Goal: Navigation & Orientation: Find specific page/section

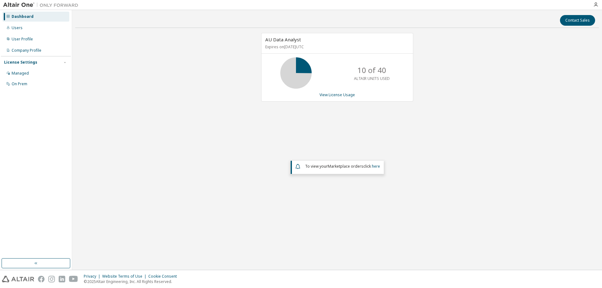
click at [300, 214] on div "AU Data Analyst Expires on [DATE] UTC 10 of 40 ALTAIR UNITS USED View License U…" at bounding box center [336, 126] width 523 height 187
click at [28, 50] on div "Company Profile" at bounding box center [27, 50] width 30 height 5
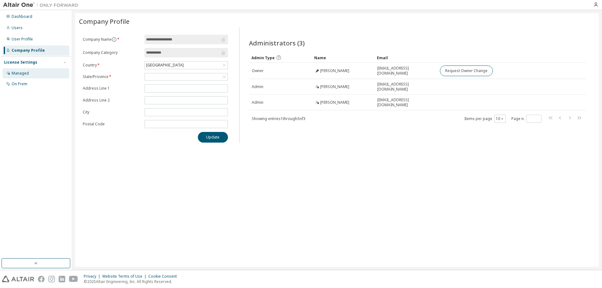
click at [24, 70] on div "Managed" at bounding box center [36, 73] width 67 height 10
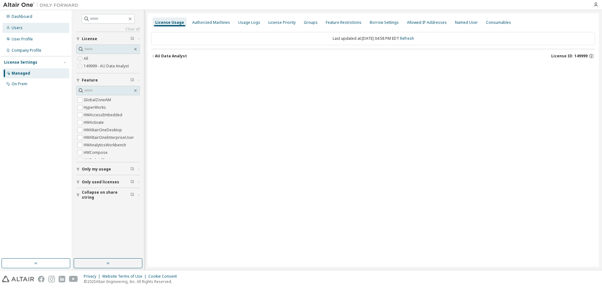
click at [21, 32] on div "Users" at bounding box center [36, 28] width 67 height 10
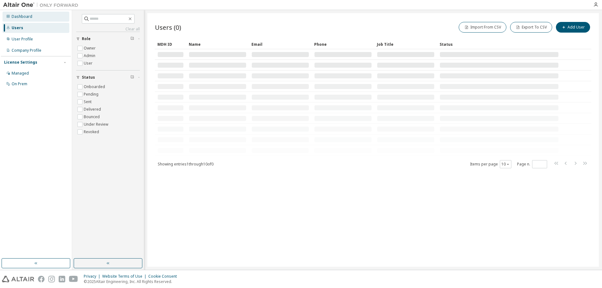
click at [21, 15] on div "Dashboard" at bounding box center [22, 16] width 21 height 5
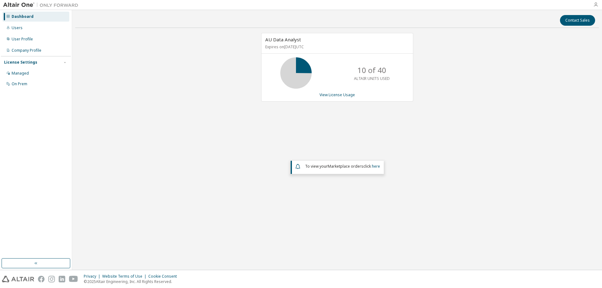
click at [594, 5] on icon "button" at bounding box center [595, 4] width 5 height 5
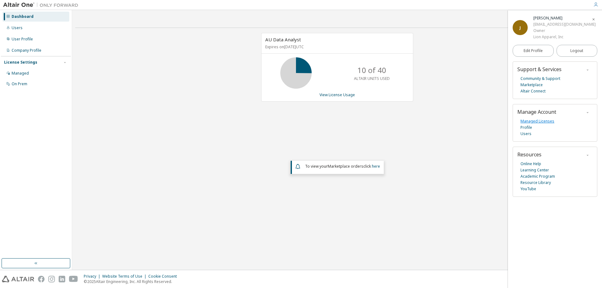
click at [539, 121] on link "Managed Licenses" at bounding box center [537, 121] width 34 height 6
click at [24, 74] on div "Managed" at bounding box center [20, 73] width 17 height 5
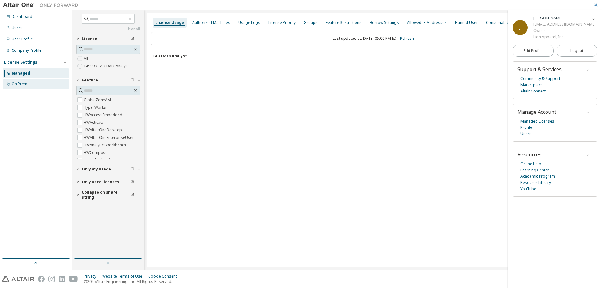
click at [23, 86] on div "On Prem" at bounding box center [20, 83] width 16 height 5
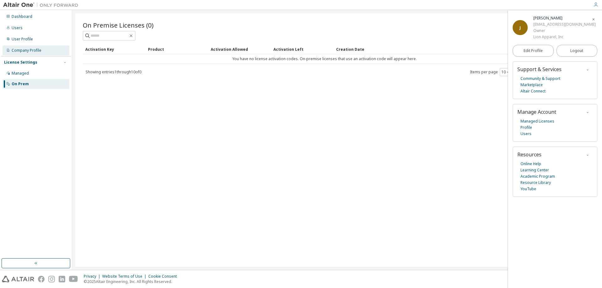
click at [27, 51] on div "Company Profile" at bounding box center [27, 50] width 30 height 5
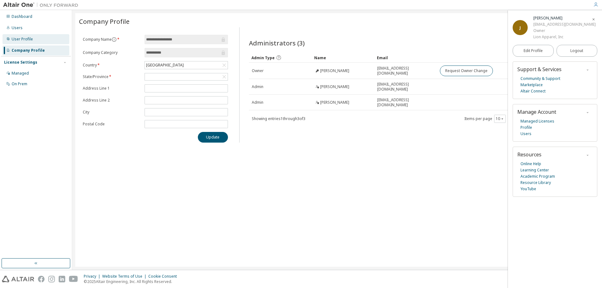
click at [25, 40] on div "User Profile" at bounding box center [22, 39] width 21 height 5
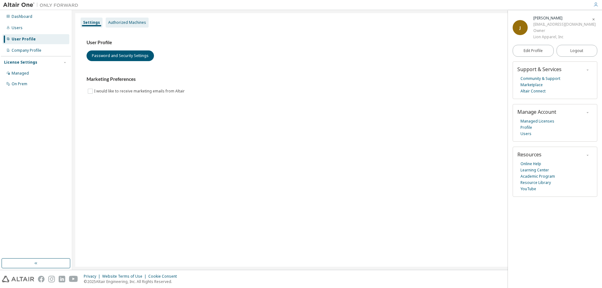
click at [115, 27] on div "Authorized Machines" at bounding box center [127, 23] width 43 height 10
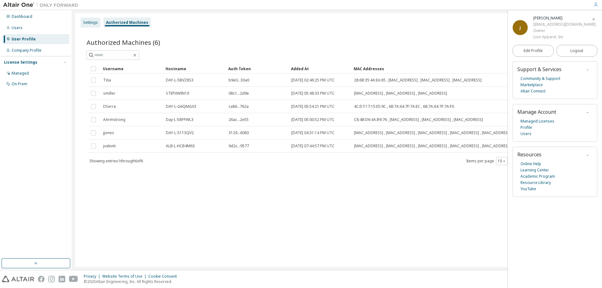
click at [83, 20] on div "Settings" at bounding box center [90, 22] width 15 height 5
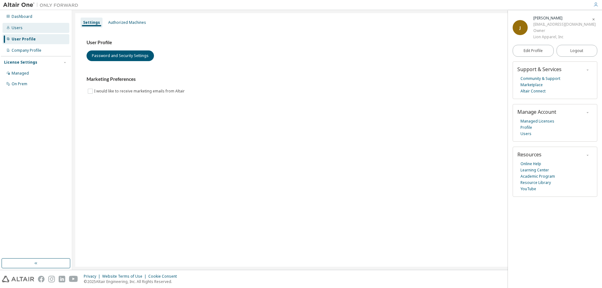
click at [25, 24] on div "Users" at bounding box center [36, 28] width 67 height 10
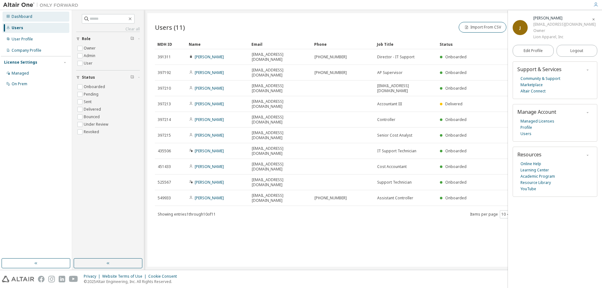
click at [33, 19] on div "Dashboard" at bounding box center [36, 17] width 67 height 10
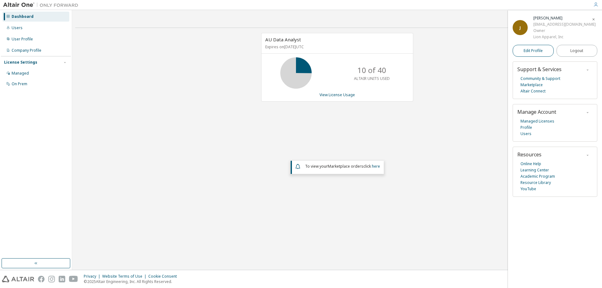
click at [535, 54] on span "Edit Profile" at bounding box center [532, 51] width 19 height 6
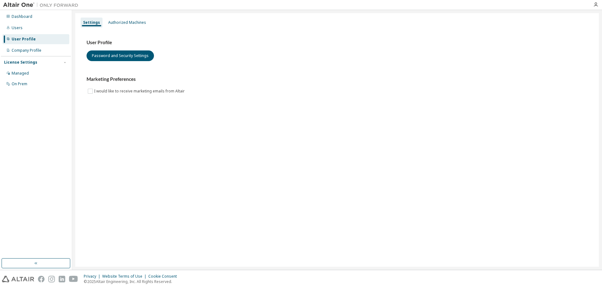
click at [114, 24] on div "Authorized Machines" at bounding box center [127, 22] width 38 height 5
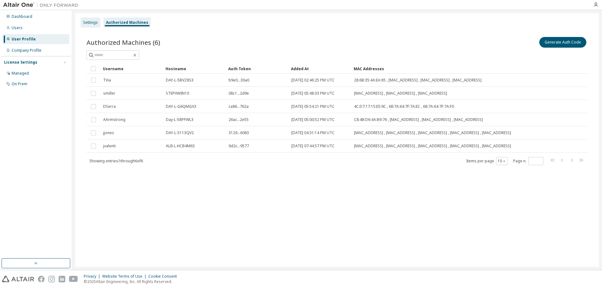
click at [87, 22] on div "Settings" at bounding box center [90, 22] width 15 height 5
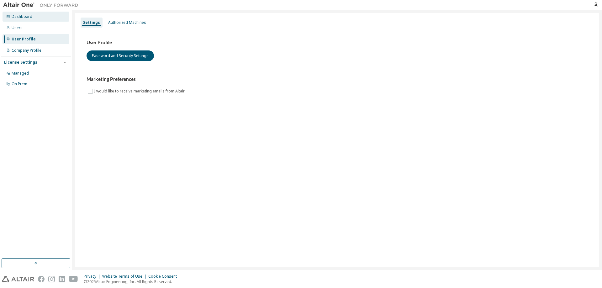
click at [29, 17] on div "Dashboard" at bounding box center [22, 16] width 21 height 5
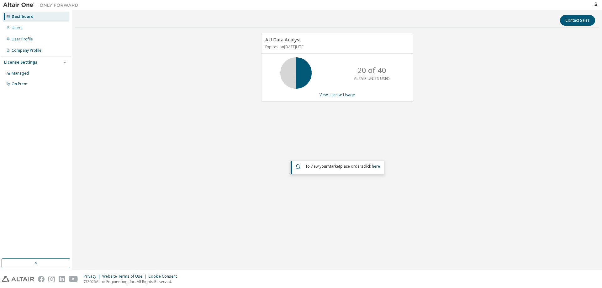
click at [324, 49] on p "Expires on October 9, 2025 UTC" at bounding box center [336, 46] width 142 height 5
click at [374, 167] on link "here" at bounding box center [376, 166] width 8 height 5
